Goal: Transaction & Acquisition: Purchase product/service

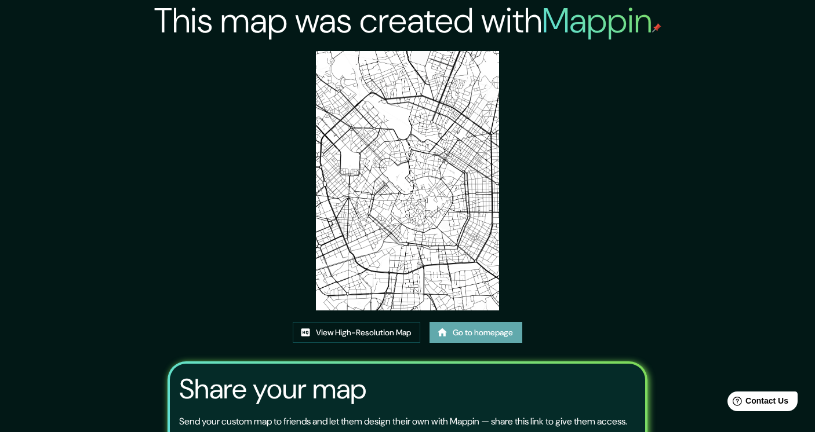
click at [453, 328] on link "Go to homepage" at bounding box center [475, 332] width 93 height 21
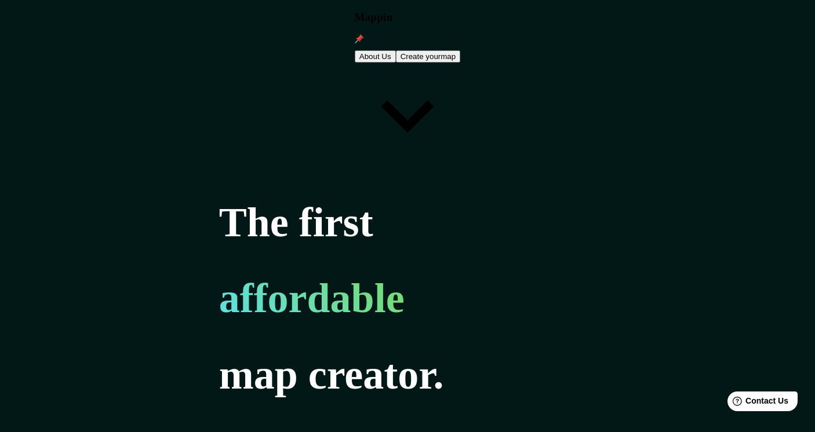
type input "berlin"
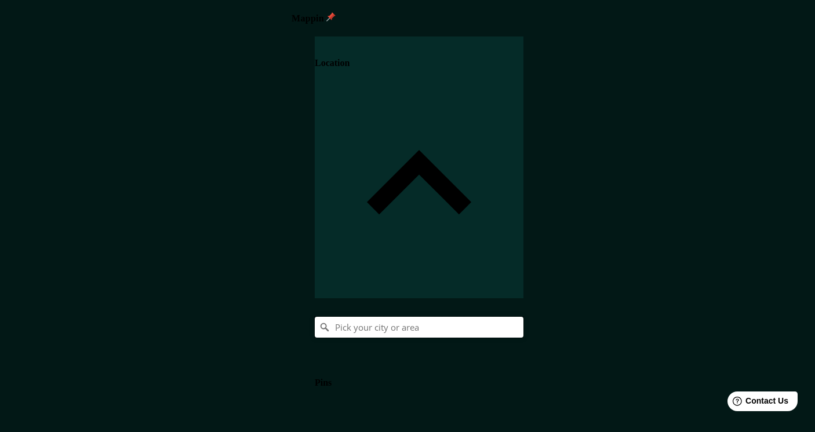
click at [523, 317] on input "Pick your city or area" at bounding box center [419, 327] width 209 height 21
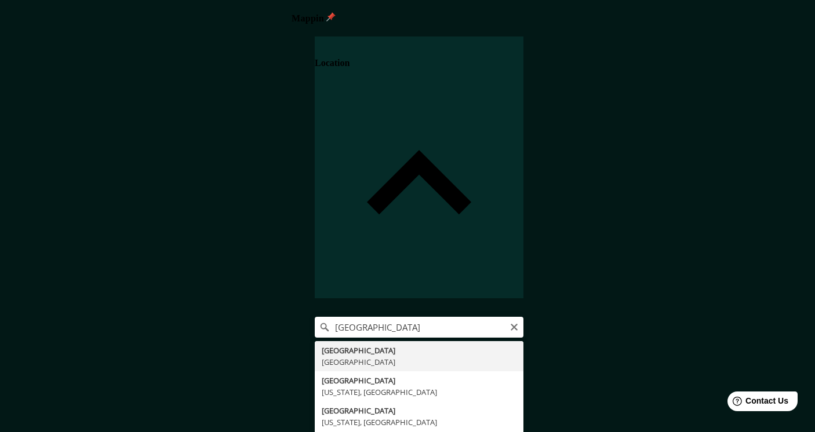
type input "Berlin, Germany"
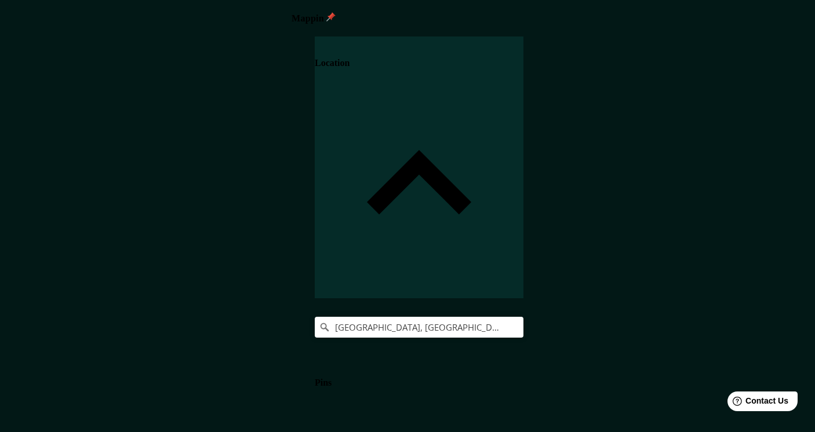
scroll to position [12, 0]
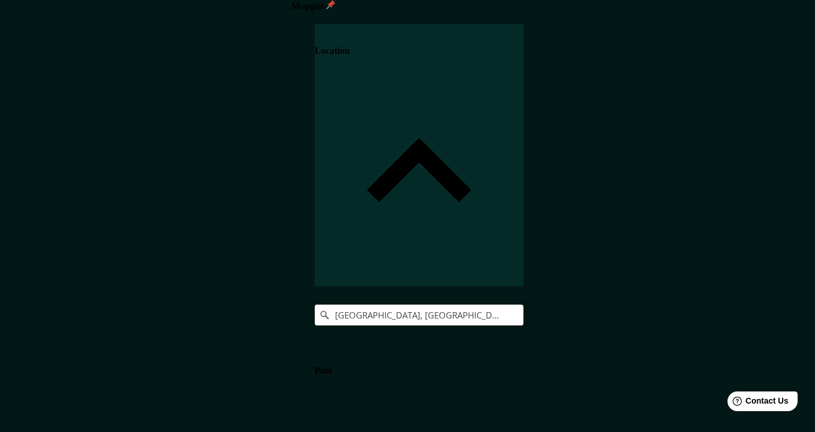
click at [604, 383] on body "Mappin Location Berlin, Germany Pins Style Layout Border Choose a border. Hint …" at bounding box center [407, 204] width 815 height 432
type input "a4"
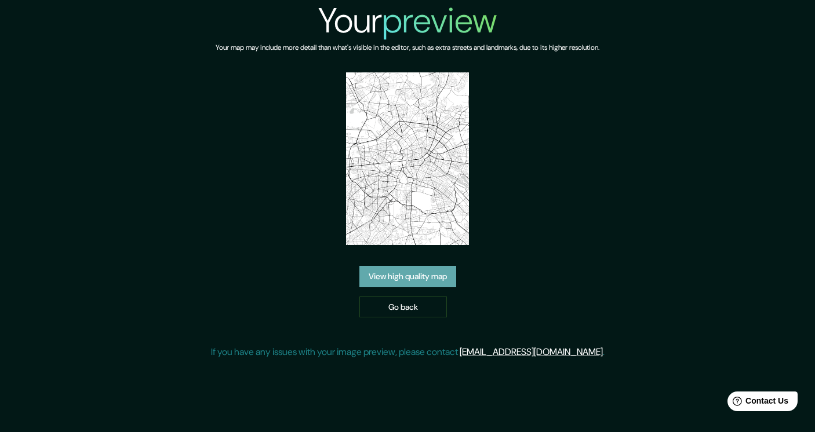
click at [407, 275] on link "View high quality map" at bounding box center [407, 276] width 97 height 21
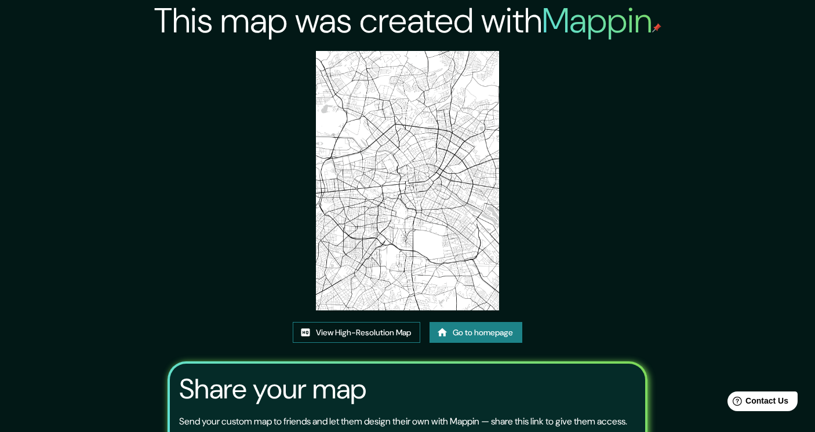
click at [377, 327] on link "View High-Resolution Map" at bounding box center [356, 332] width 127 height 21
